Goal: Task Accomplishment & Management: Complete application form

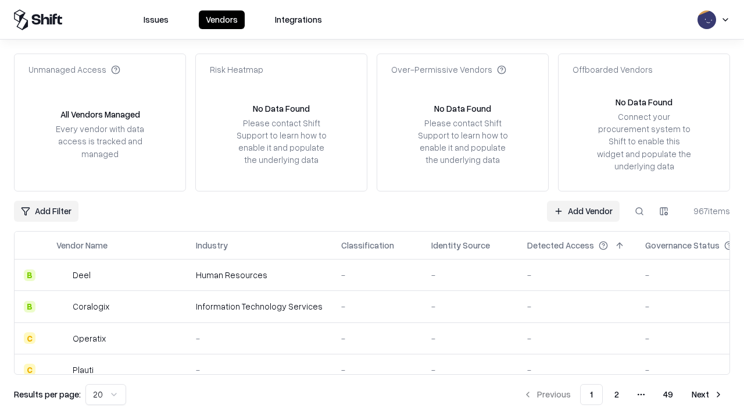
click at [583, 210] on link "Add Vendor" at bounding box center [583, 211] width 73 height 21
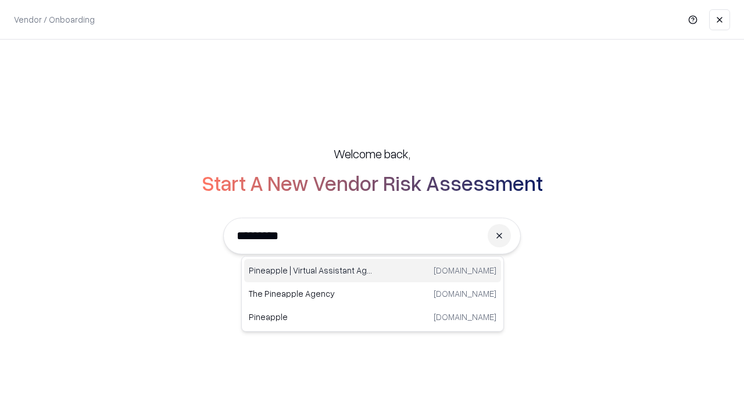
click at [373, 270] on div "Pineapple | Virtual Assistant Agency trypineapple.com" at bounding box center [372, 270] width 257 height 23
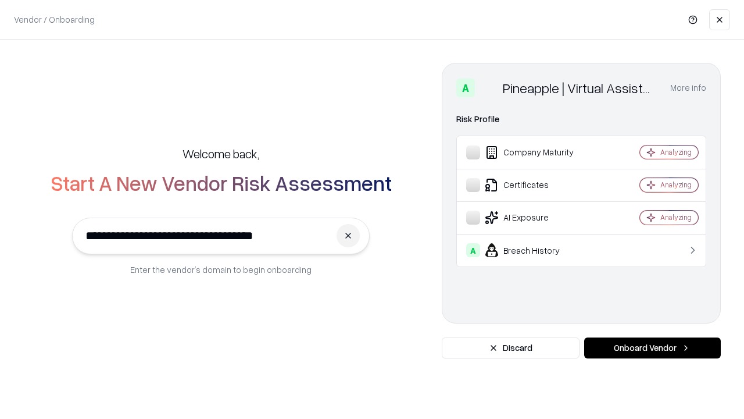
type input "**********"
click at [652, 348] on button "Onboard Vendor" at bounding box center [652, 347] width 137 height 21
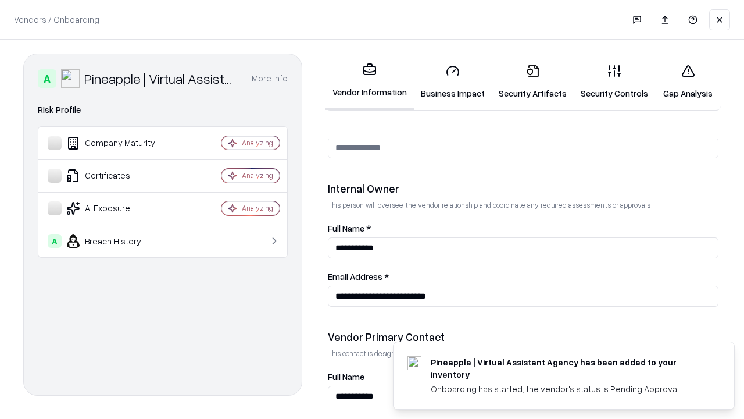
scroll to position [602, 0]
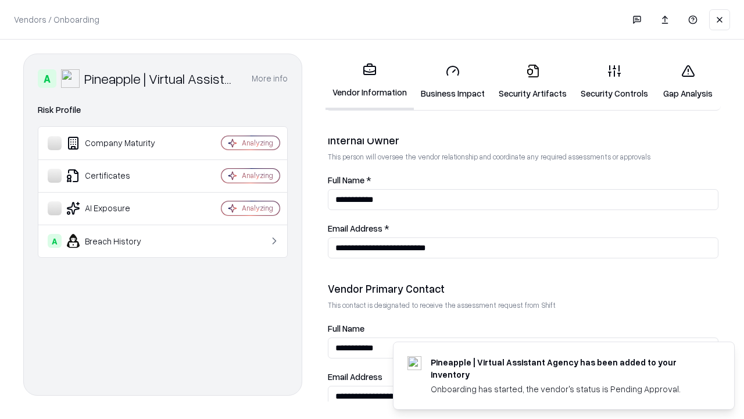
click at [453, 81] on link "Business Impact" at bounding box center [453, 82] width 78 height 54
click at [533, 81] on link "Security Artifacts" at bounding box center [533, 82] width 82 height 54
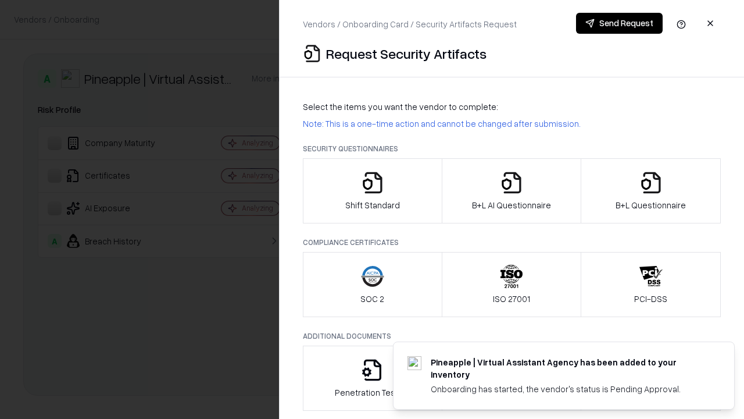
click at [372, 191] on icon "button" at bounding box center [372, 182] width 23 height 23
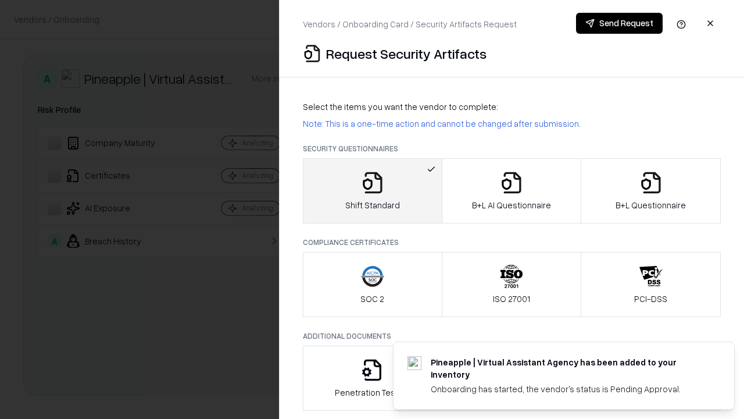
click at [619, 23] on button "Send Request" at bounding box center [619, 23] width 87 height 21
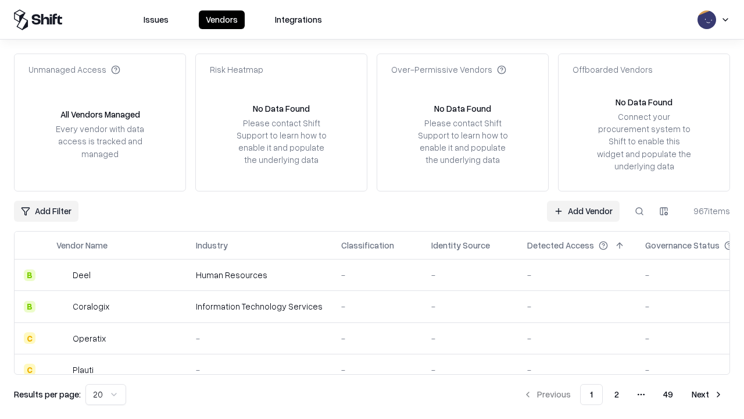
click at [640, 210] on button at bounding box center [639, 211] width 21 height 21
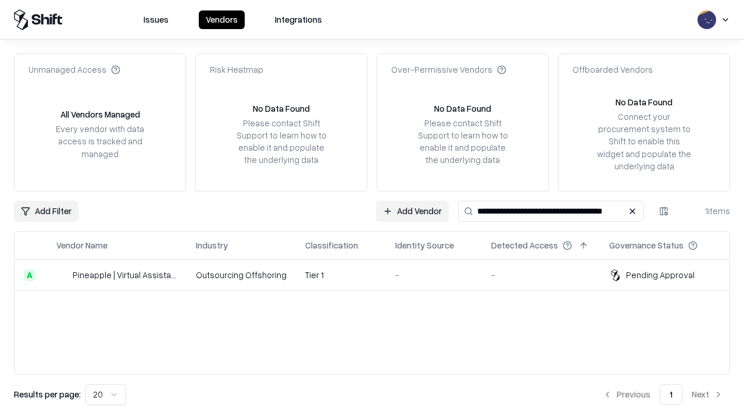
type input "**********"
click at [379, 274] on td "Tier 1" at bounding box center [341, 274] width 90 height 31
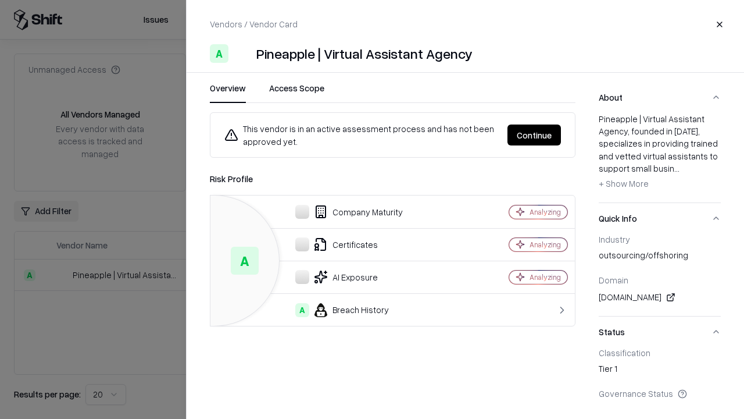
click at [534, 135] on button "Continue" at bounding box center [534, 134] width 53 height 21
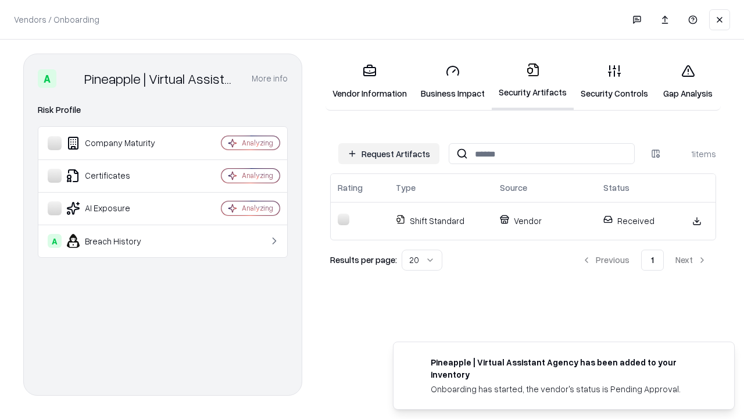
click at [615, 81] on link "Security Controls" at bounding box center [614, 82] width 81 height 54
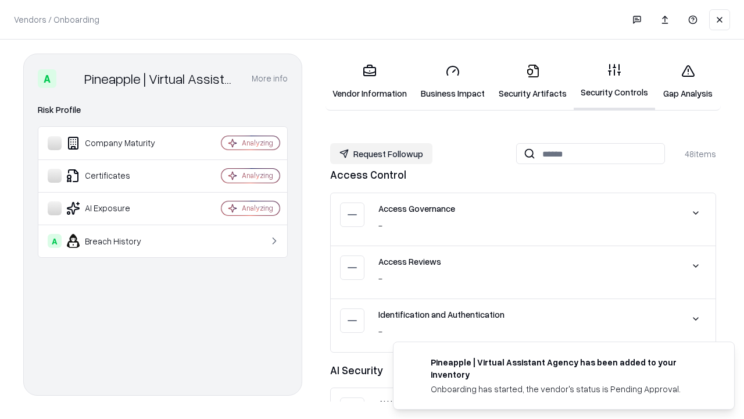
click at [381, 153] on button "Request Followup" at bounding box center [381, 153] width 102 height 21
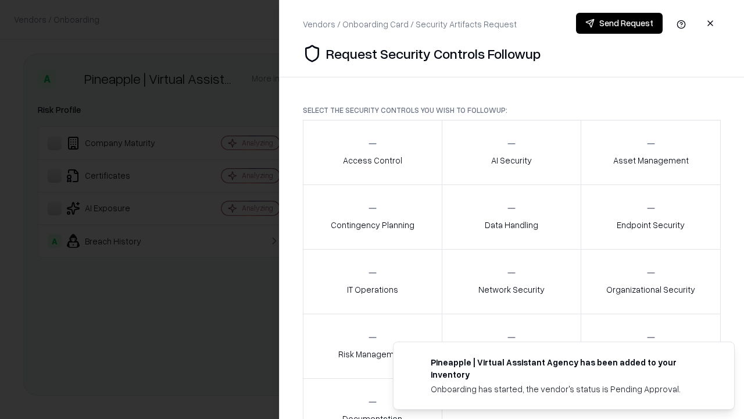
click at [372, 152] on div "Access Control" at bounding box center [372, 152] width 59 height 28
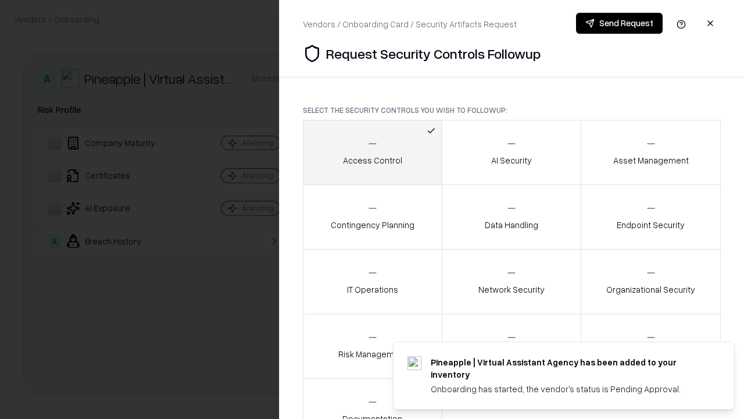
click at [619, 23] on button "Send Request" at bounding box center [619, 23] width 87 height 21
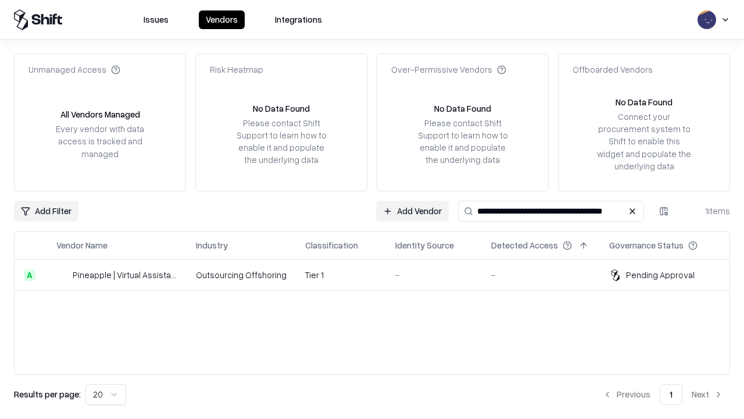
type input "**********"
click at [379, 274] on td "Tier 1" at bounding box center [341, 274] width 90 height 31
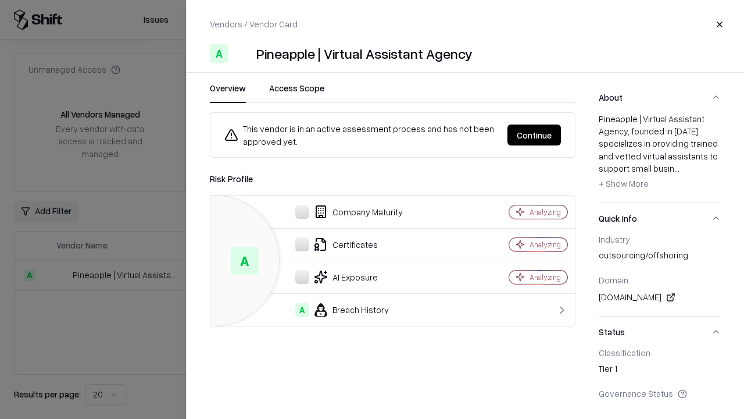
click at [534, 135] on button "Continue" at bounding box center [534, 134] width 53 height 21
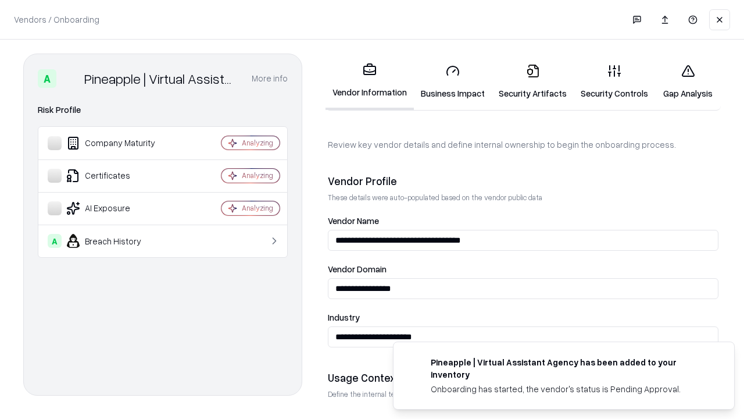
click at [688, 81] on link "Gap Analysis" at bounding box center [688, 82] width 66 height 54
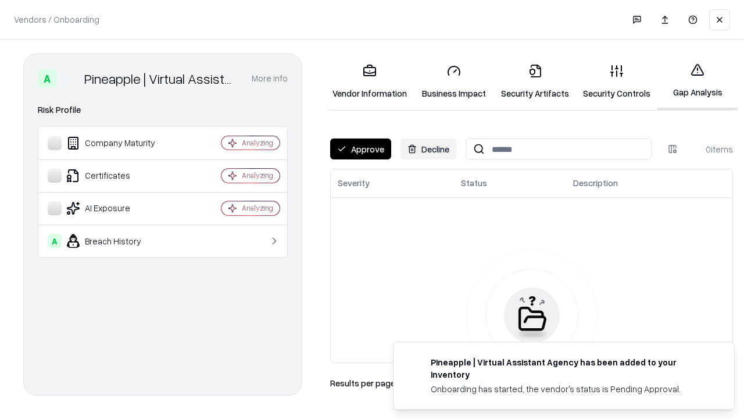
click at [360, 149] on button "Approve" at bounding box center [360, 148] width 61 height 21
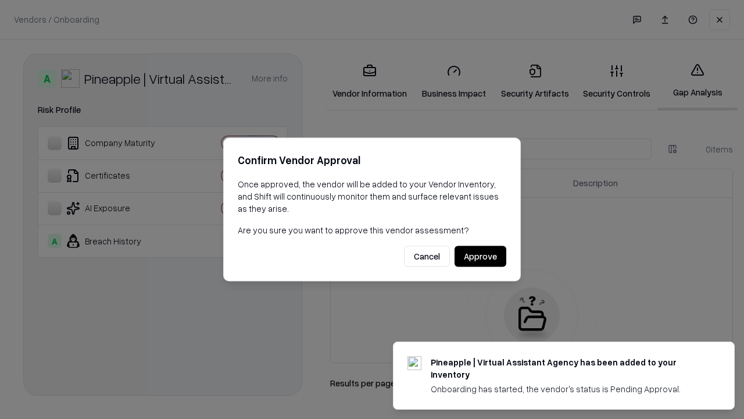
click at [480, 256] on button "Approve" at bounding box center [481, 256] width 52 height 21
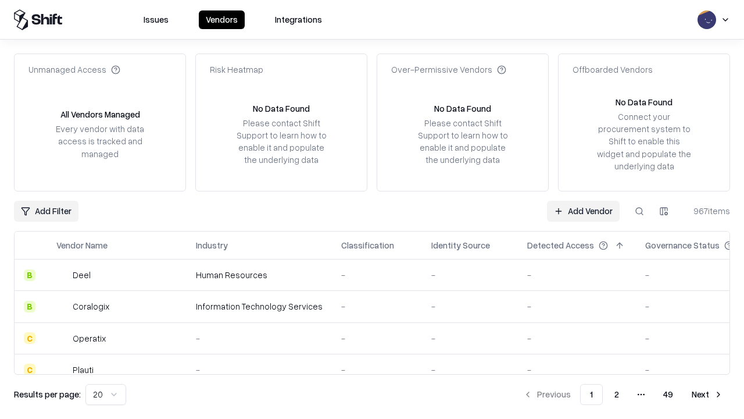
type input "**********"
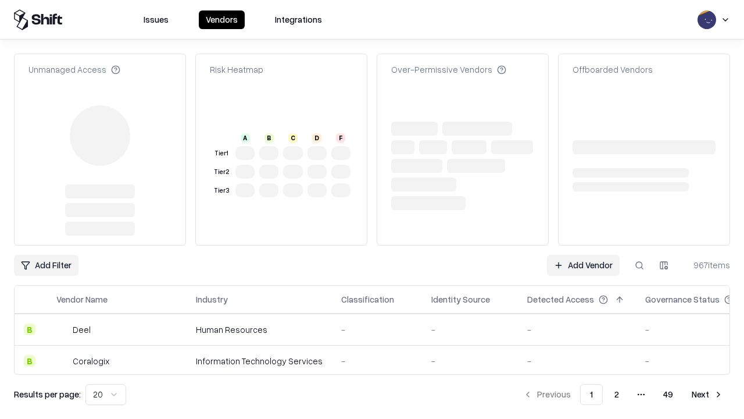
click at [583, 255] on link "Add Vendor" at bounding box center [583, 265] width 73 height 21
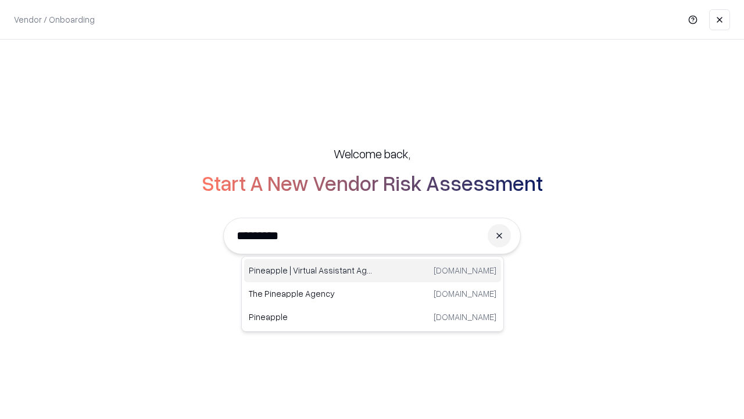
click at [373, 270] on div "Pineapple | Virtual Assistant Agency trypineapple.com" at bounding box center [372, 270] width 257 height 23
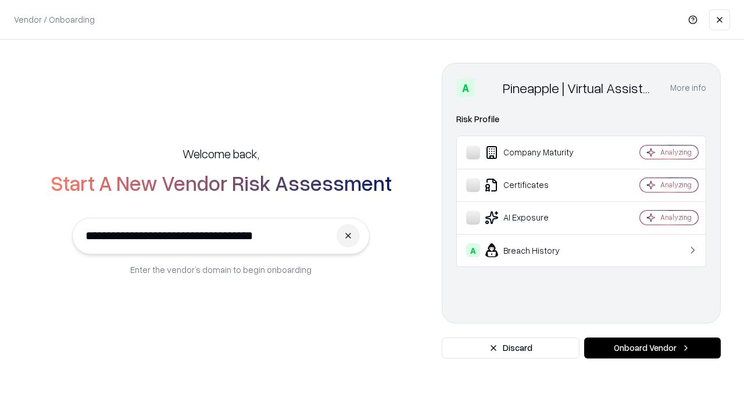
type input "**********"
click at [652, 348] on button "Onboard Vendor" at bounding box center [652, 347] width 137 height 21
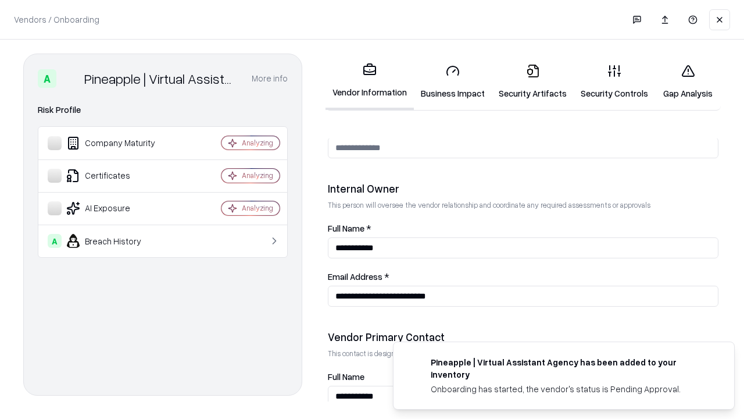
scroll to position [602, 0]
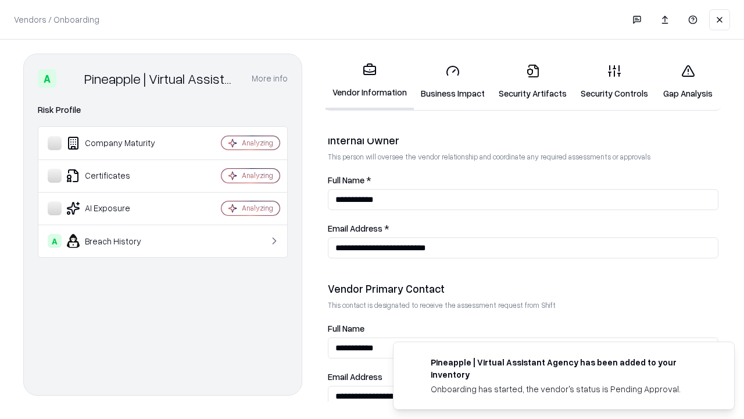
click at [688, 81] on link "Gap Analysis" at bounding box center [688, 82] width 66 height 54
